Goal: Transaction & Acquisition: Book appointment/travel/reservation

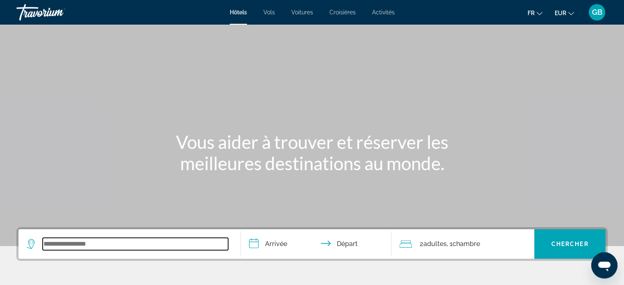
click at [99, 248] on input "Search widget" at bounding box center [136, 244] width 186 height 12
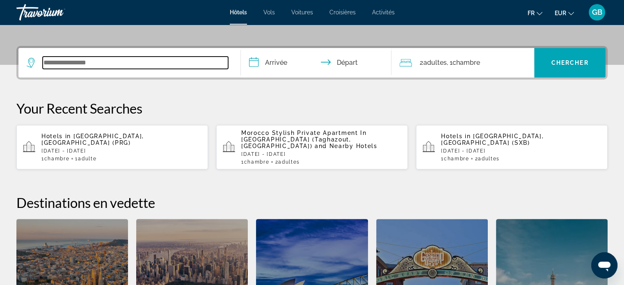
scroll to position [200, 0]
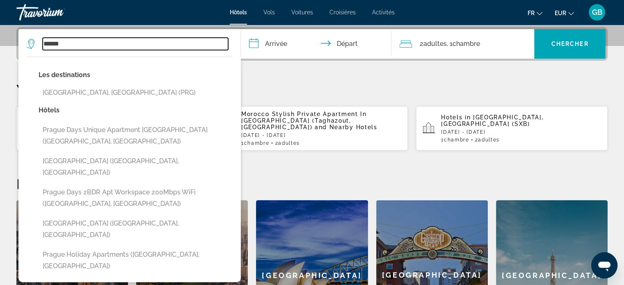
type input "******"
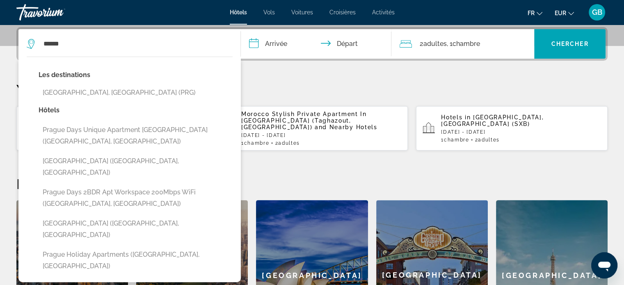
click at [284, 41] on input "**********" at bounding box center [318, 45] width 154 height 32
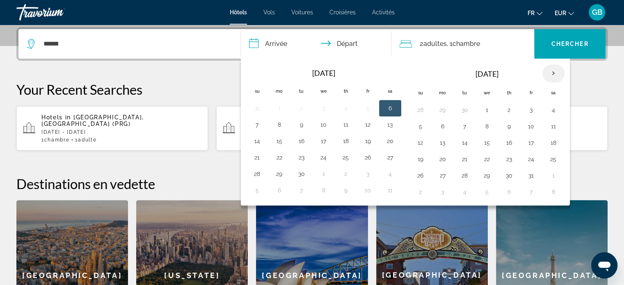
click at [553, 74] on th "Next month" at bounding box center [554, 73] width 22 height 18
click at [420, 126] on button "2" at bounding box center [420, 126] width 13 height 11
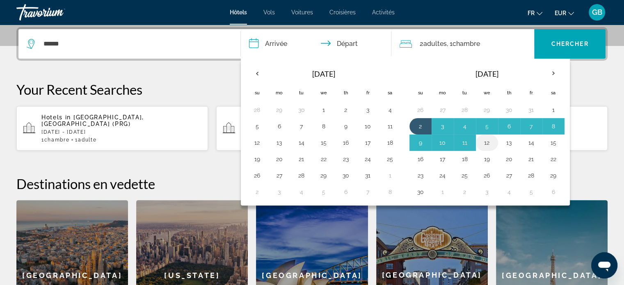
click at [487, 141] on button "12" at bounding box center [487, 142] width 13 height 11
type input "**********"
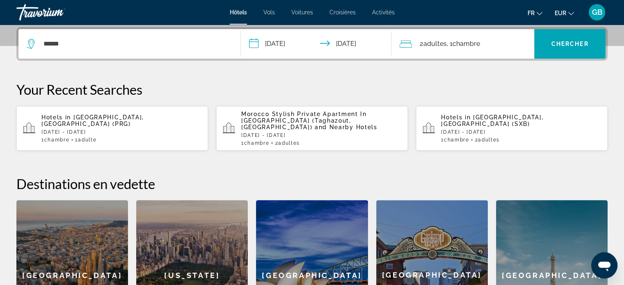
click at [433, 42] on span "Adultes" at bounding box center [434, 44] width 23 height 8
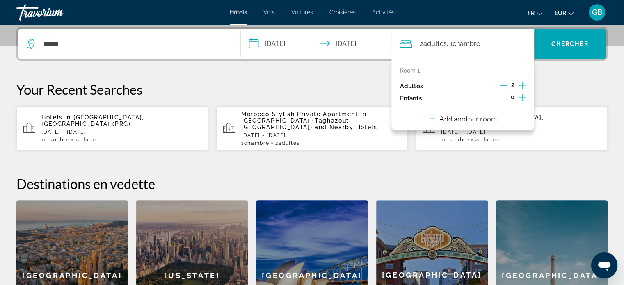
click at [410, 87] on p "Adultes" at bounding box center [411, 86] width 23 height 7
click at [505, 85] on icon "Decrement adults" at bounding box center [503, 85] width 7 height 0
click at [522, 83] on icon "Increment adults" at bounding box center [522, 85] width 7 height 10
click at [571, 42] on span "Chercher" at bounding box center [570, 44] width 37 height 7
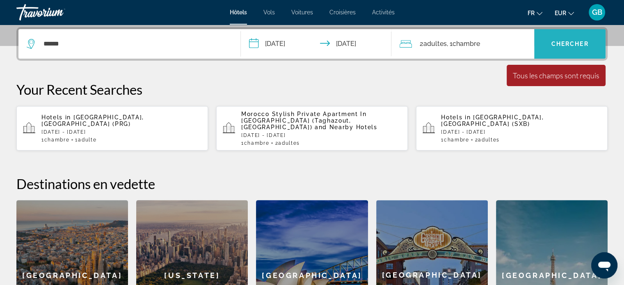
click at [584, 41] on span "Chercher" at bounding box center [570, 44] width 37 height 7
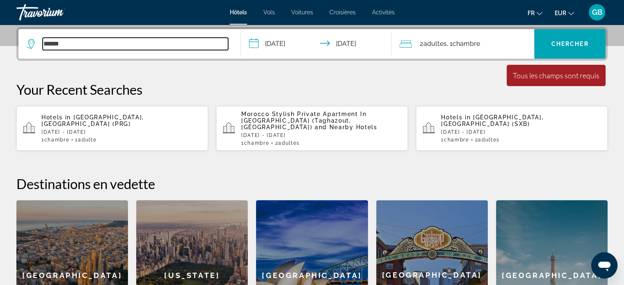
click at [69, 45] on input "******" at bounding box center [136, 44] width 186 height 12
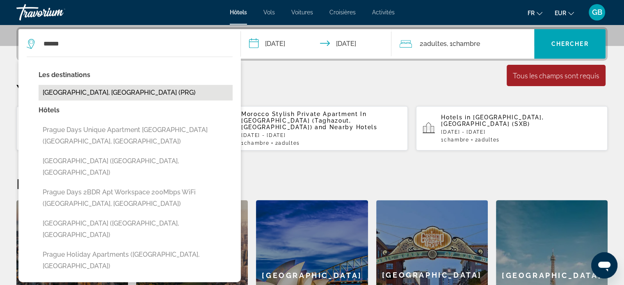
click at [68, 93] on button "[GEOGRAPHIC_DATA], [GEOGRAPHIC_DATA] (PRG)" at bounding box center [136, 93] width 194 height 16
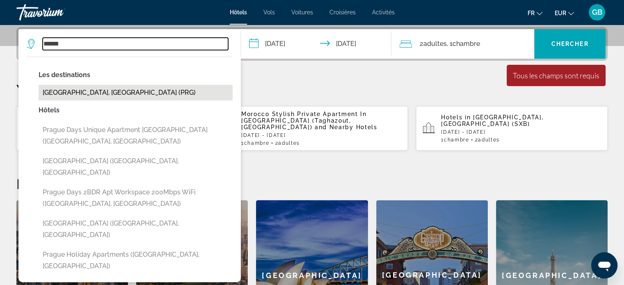
type input "**********"
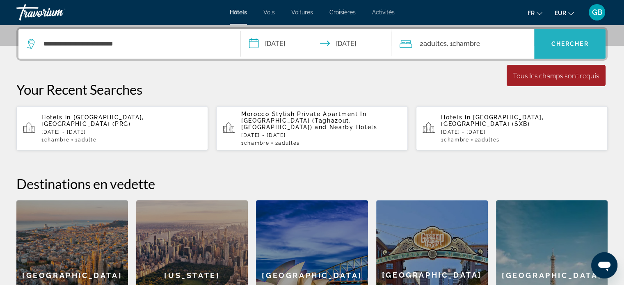
click at [579, 34] on span "Search widget" at bounding box center [569, 44] width 71 height 20
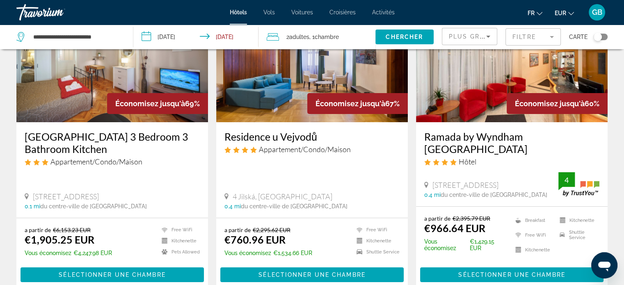
scroll to position [56, 0]
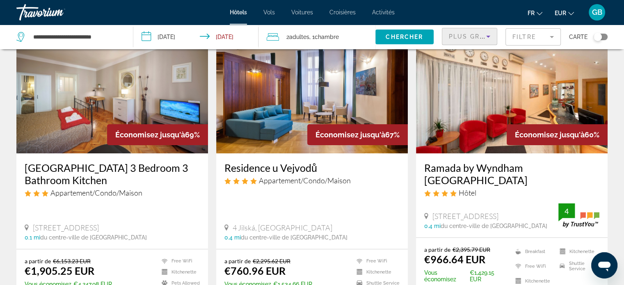
click at [489, 34] on icon "Sort by" at bounding box center [489, 37] width 10 height 10
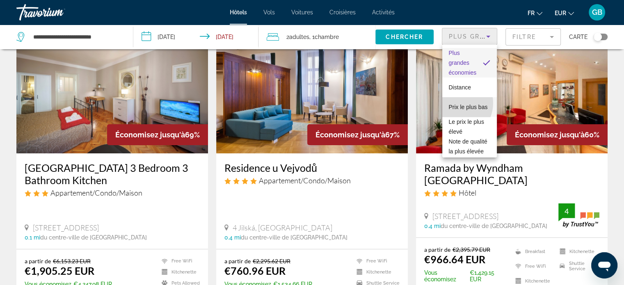
click at [454, 104] on span "Prix le plus bas" at bounding box center [468, 107] width 39 height 7
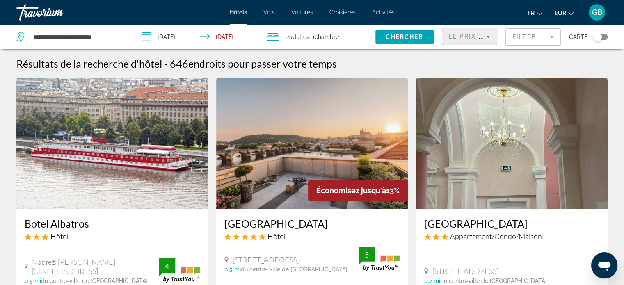
click at [490, 34] on icon "Sort by" at bounding box center [489, 37] width 10 height 10
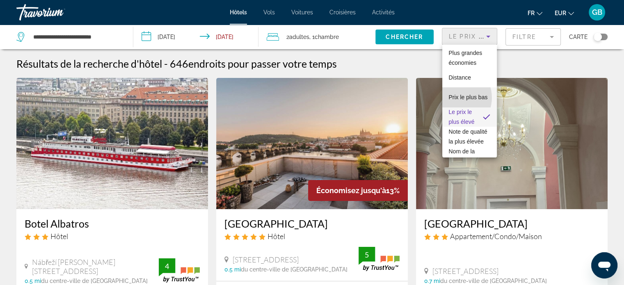
click at [454, 98] on span "Prix le plus bas" at bounding box center [468, 97] width 39 height 10
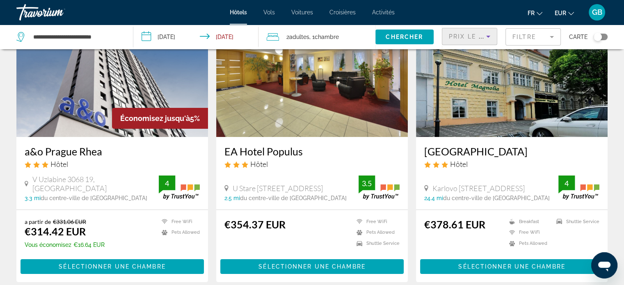
scroll to position [76, 0]
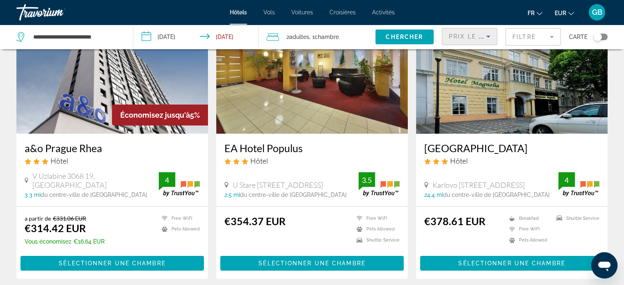
click at [486, 34] on icon "Sort by" at bounding box center [489, 37] width 10 height 10
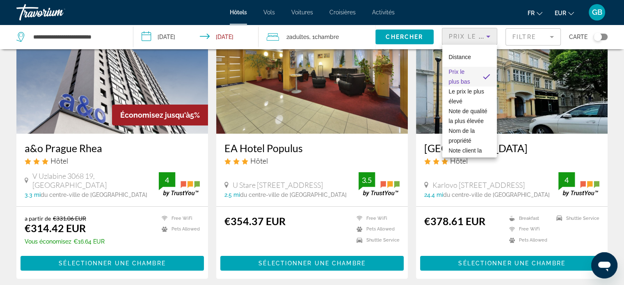
scroll to position [0, 0]
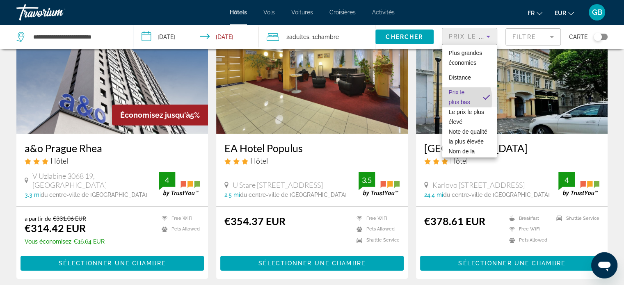
click at [452, 100] on span "Prix le plus bas" at bounding box center [459, 97] width 21 height 16
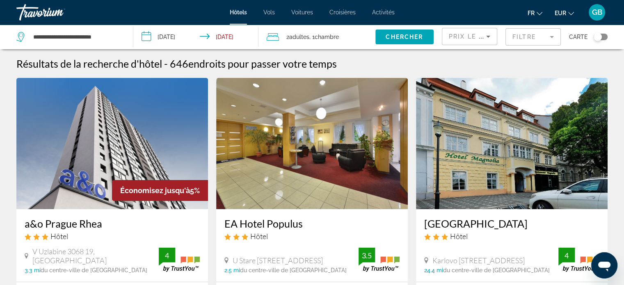
click at [74, 129] on img "Main content" at bounding box center [112, 143] width 192 height 131
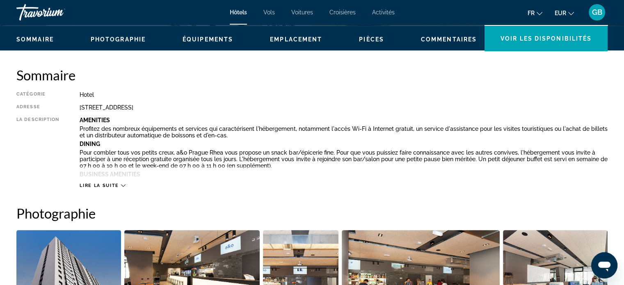
scroll to position [246, 0]
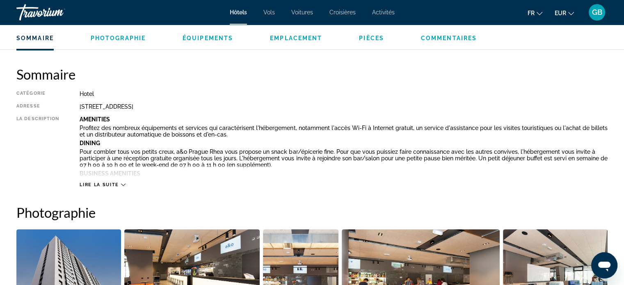
click at [107, 182] on span "Lire la suite" at bounding box center [99, 184] width 39 height 5
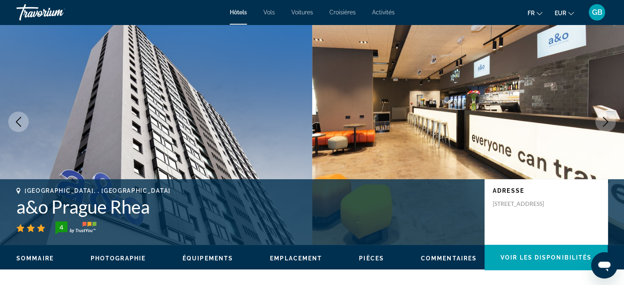
scroll to position [0, 0]
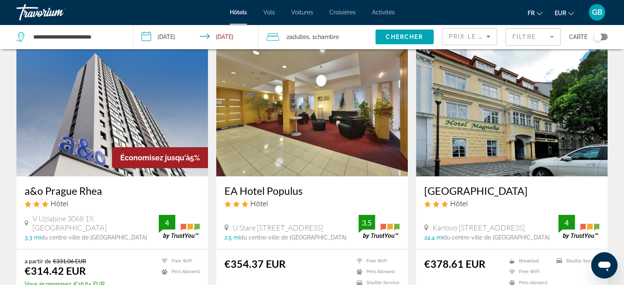
scroll to position [49, 0]
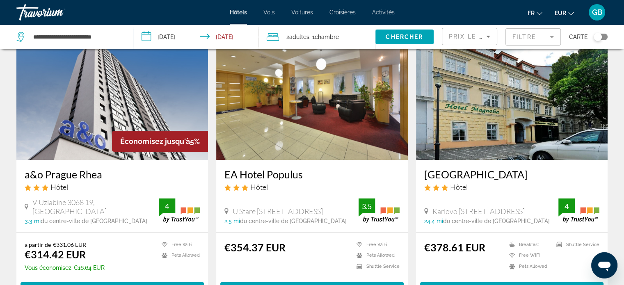
click at [322, 135] on img "Main content" at bounding box center [312, 94] width 192 height 131
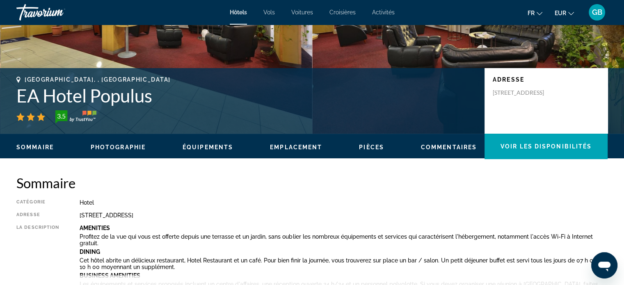
scroll to position [246, 0]
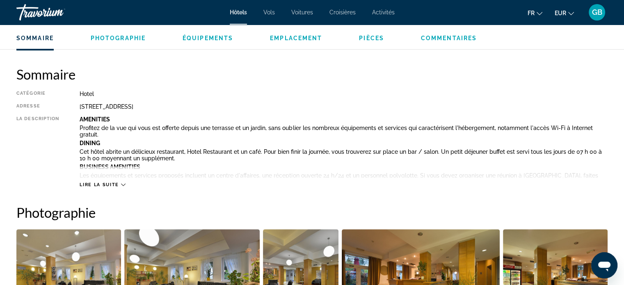
click at [95, 184] on span "Lire la suite" at bounding box center [99, 184] width 39 height 5
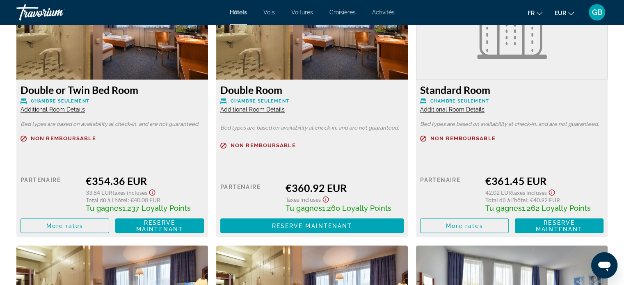
scroll to position [1412, 0]
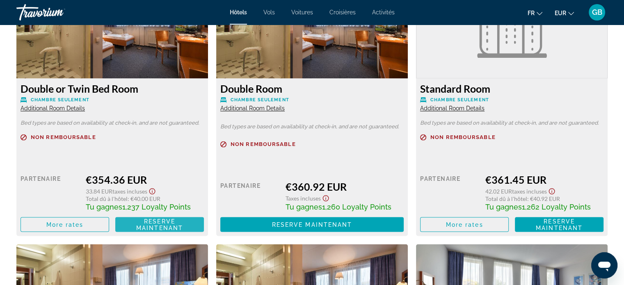
click at [160, 220] on span "Reserve maintenant" at bounding box center [159, 224] width 47 height 13
